Goal: Check status: Check status

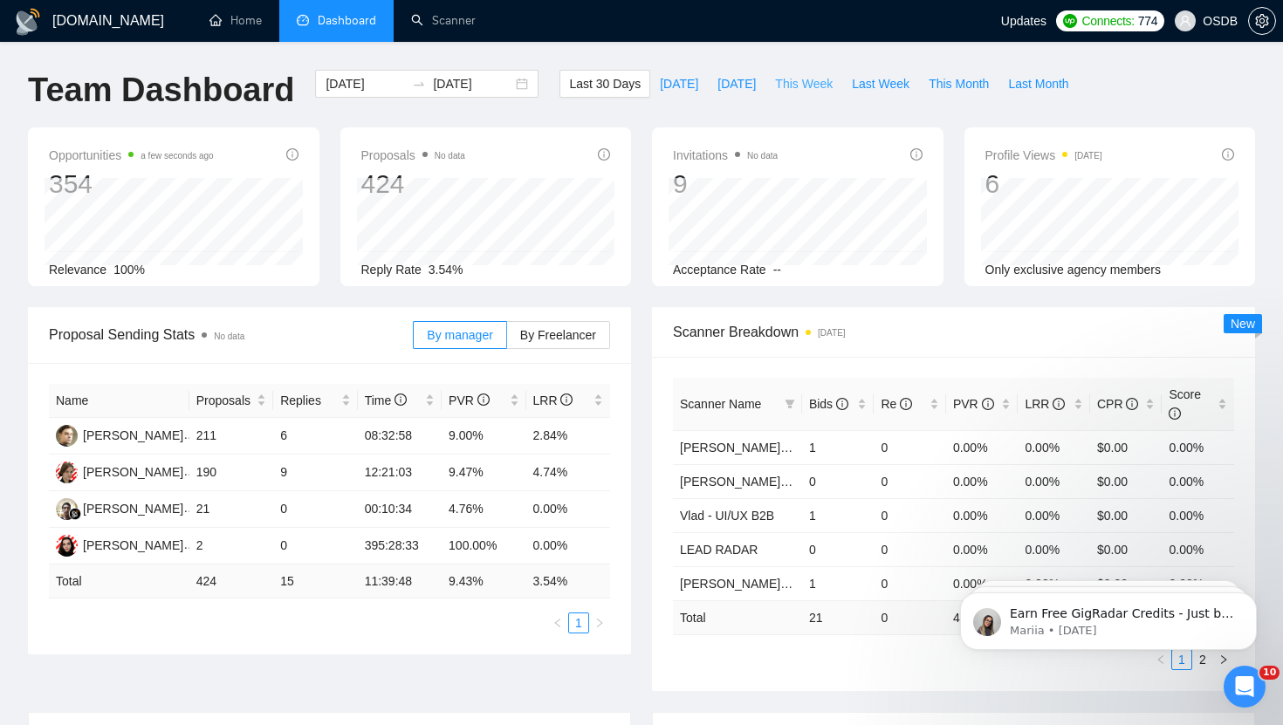
click at [786, 83] on span "This Week" at bounding box center [804, 83] width 58 height 19
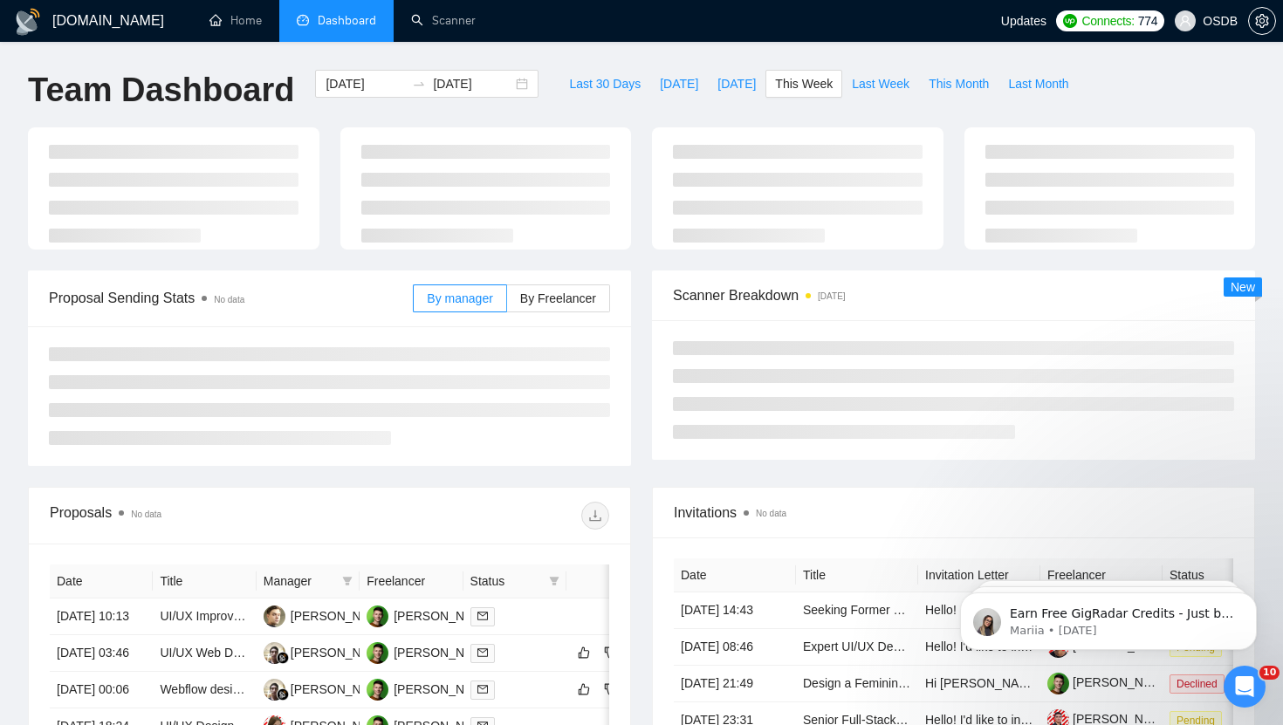
type input "[DATE]"
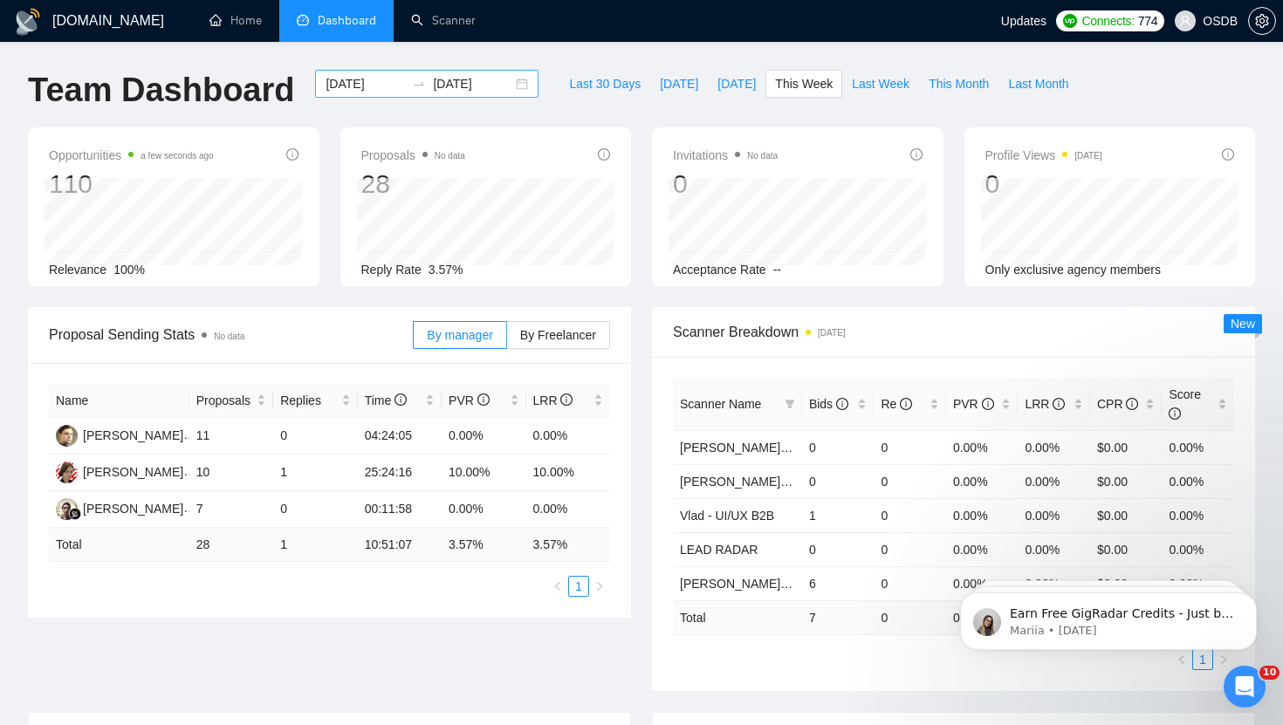
click at [510, 86] on div "[DATE] [DATE]" at bounding box center [426, 84] width 223 height 28
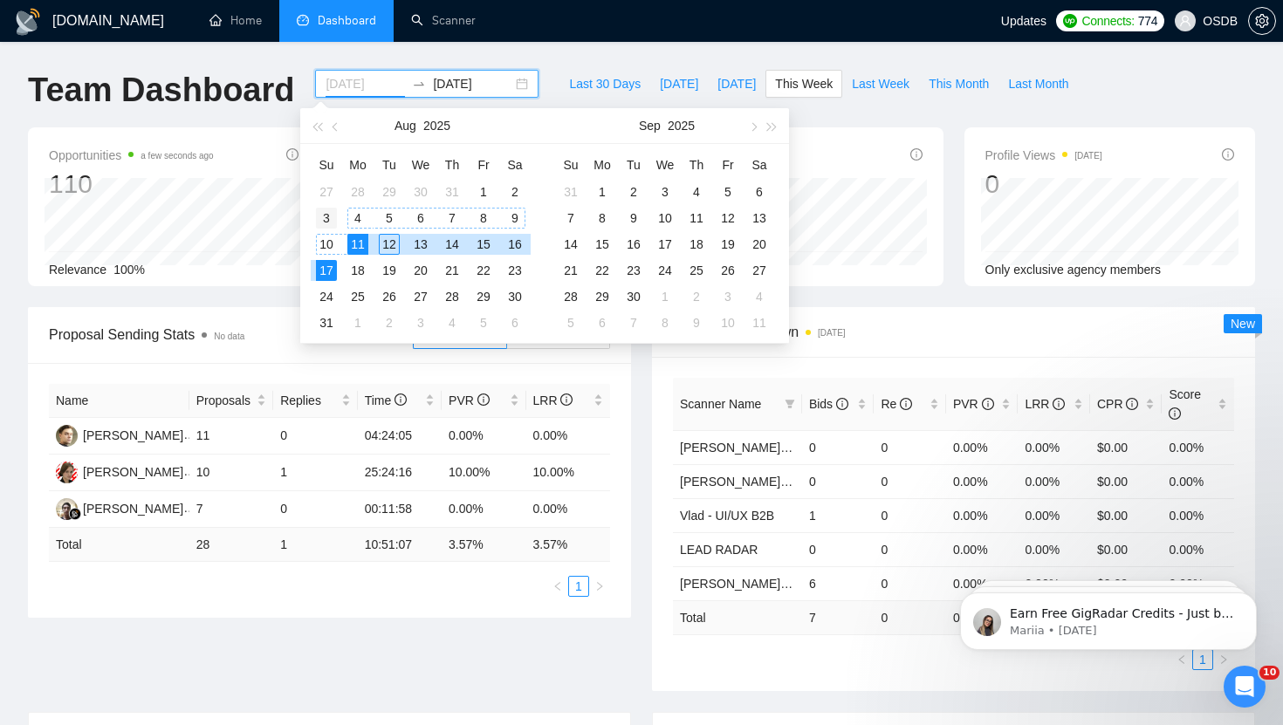
type input "[DATE]"
click at [320, 216] on div "3" at bounding box center [326, 218] width 21 height 21
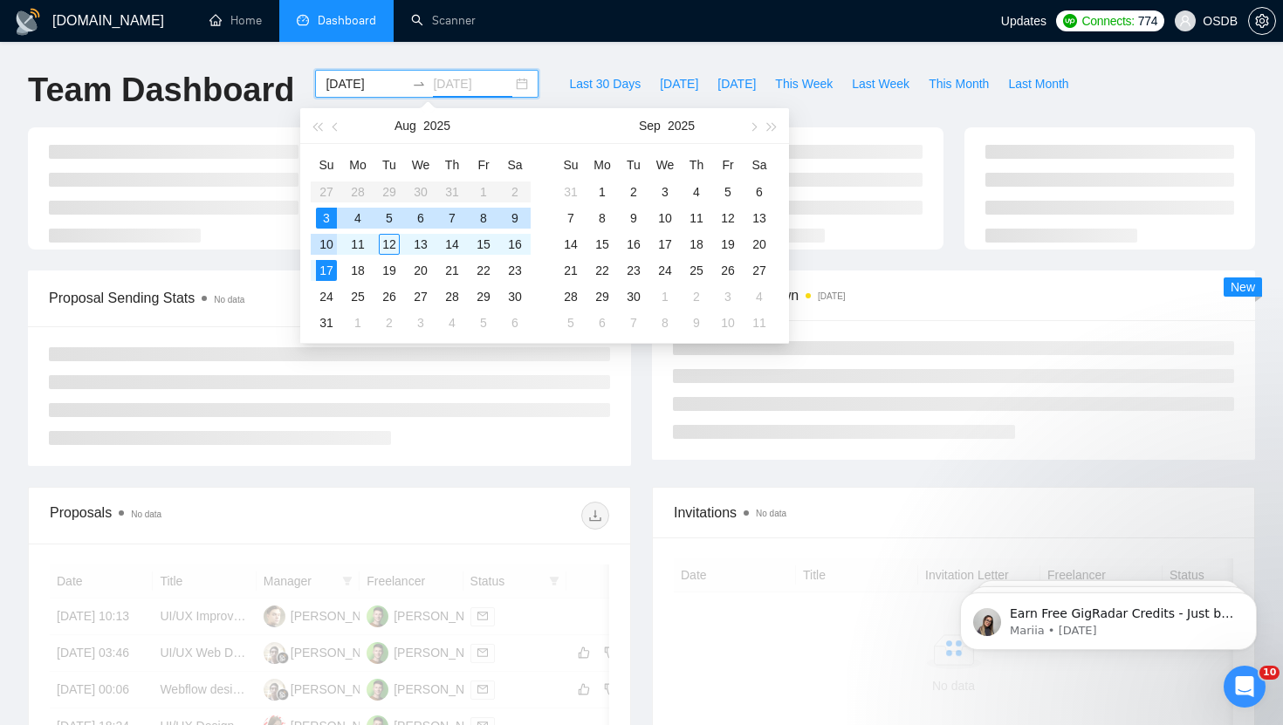
type input "[DATE]"
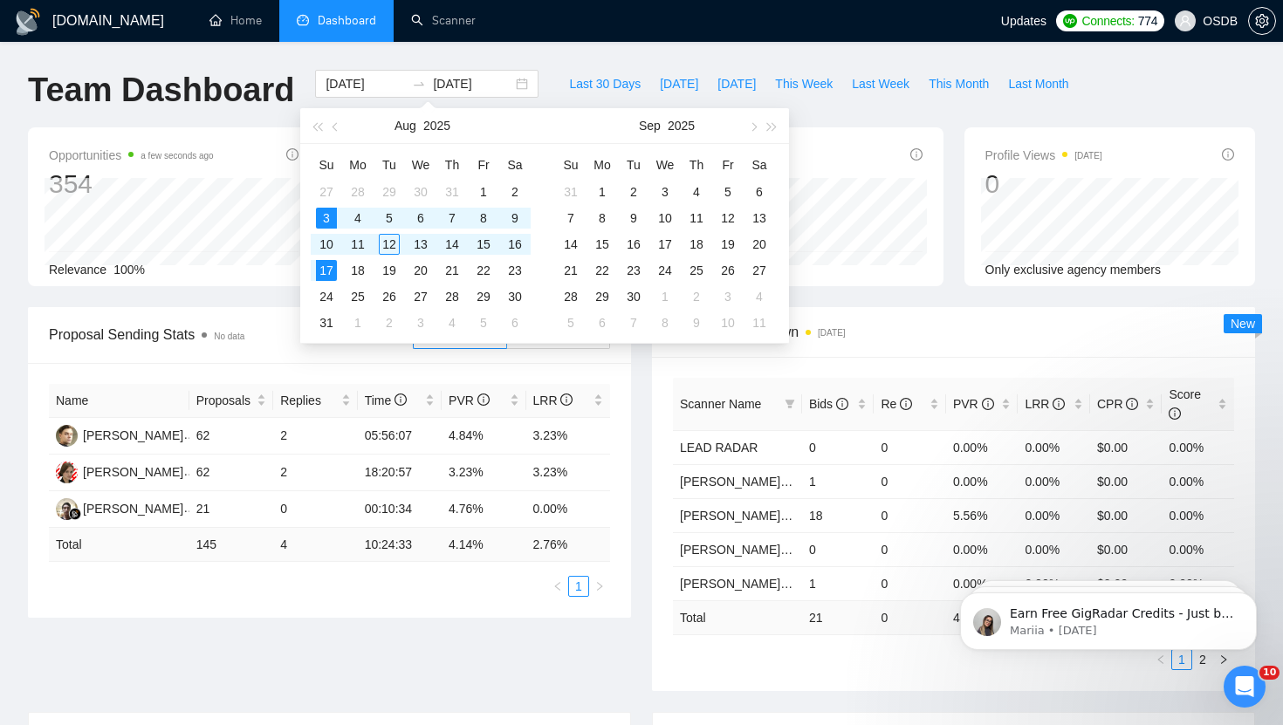
click at [400, 602] on div "Name Proposals Replies Time PVR LRR [PERSON_NAME] 62 2 05:56:07 4.84% 3.23% [PE…" at bounding box center [329, 490] width 603 height 255
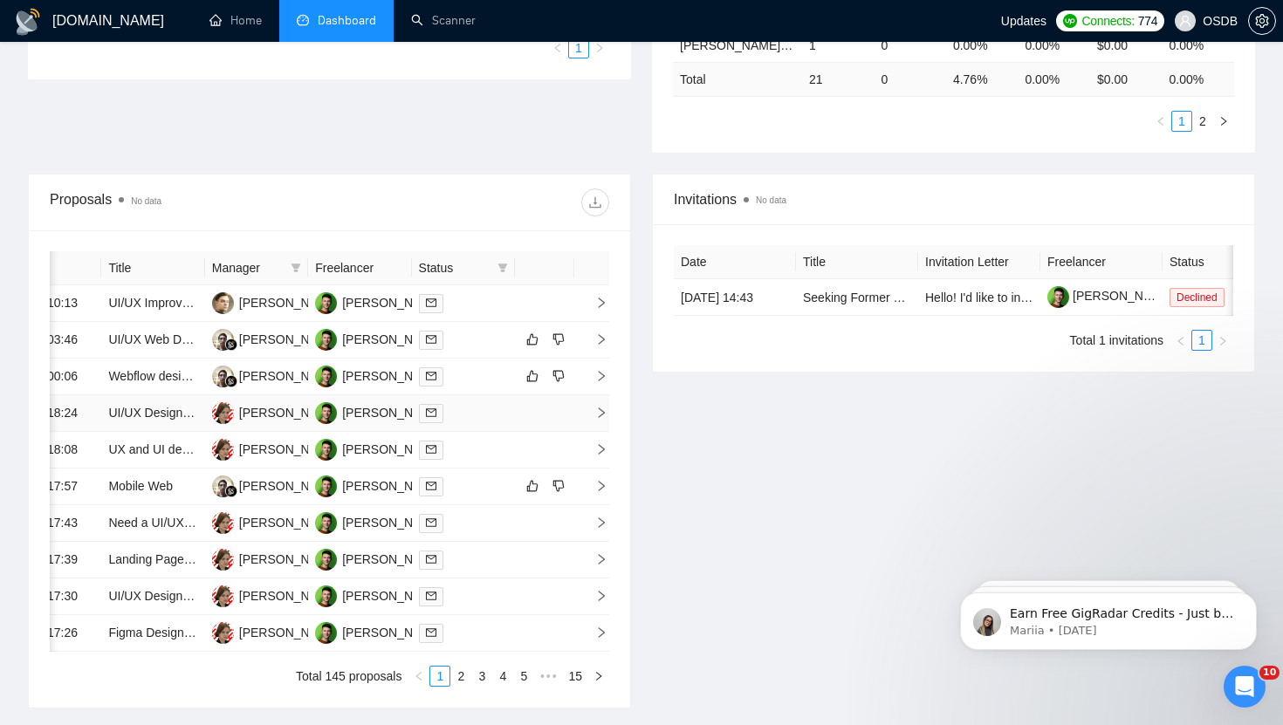
scroll to position [0, 50]
click at [600, 346] on icon "right" at bounding box center [603, 339] width 12 height 12
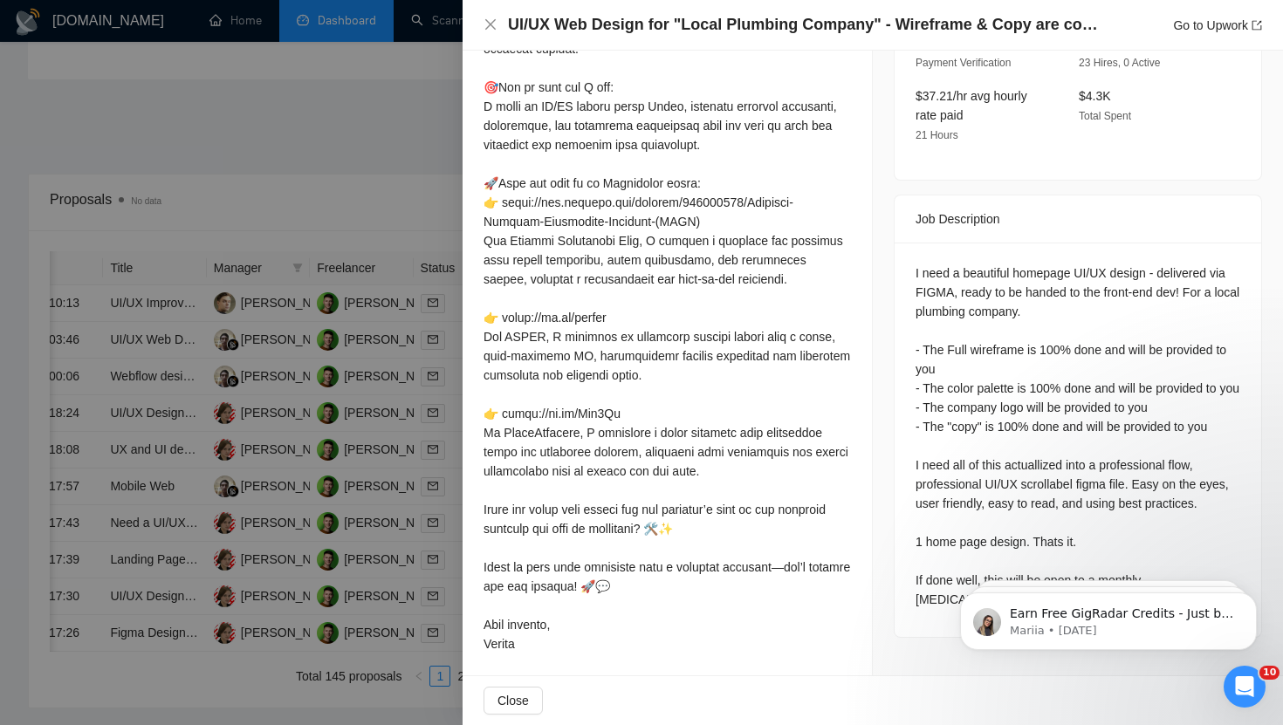
scroll to position [633, 0]
